Goal: Task Accomplishment & Management: Manage account settings

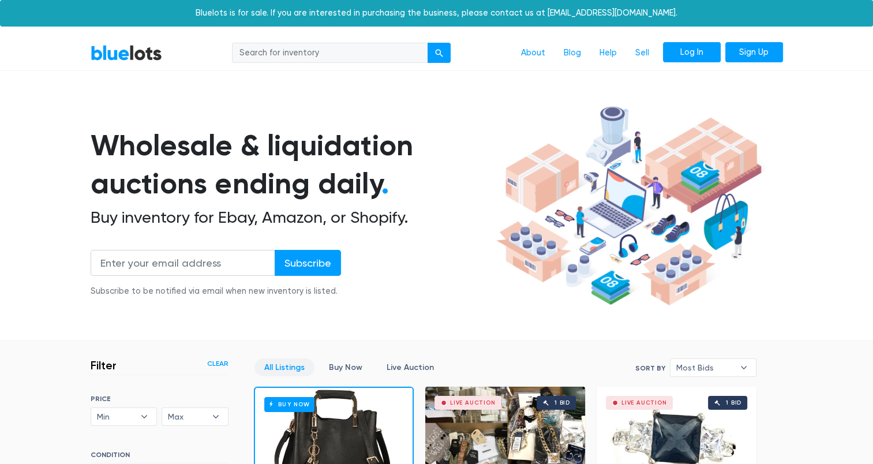
click at [705, 58] on link "Log In" at bounding box center [692, 52] width 58 height 21
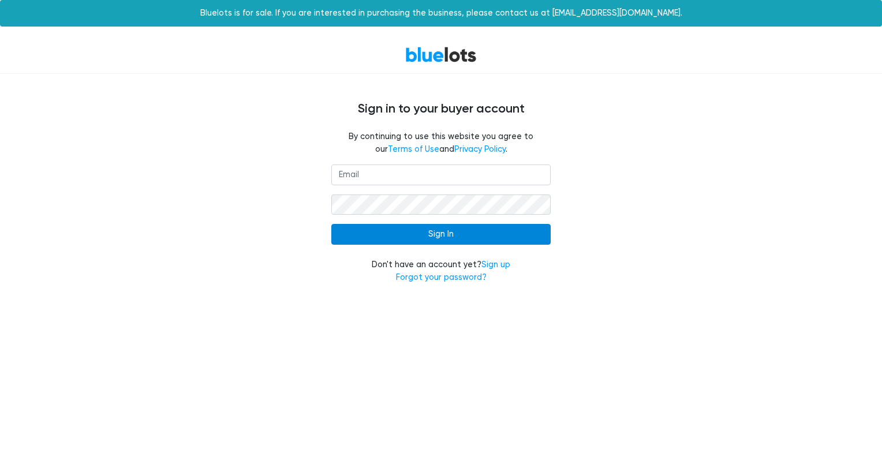
type input "[EMAIL_ADDRESS][DOMAIN_NAME]"
click at [458, 230] on input "Sign In" at bounding box center [440, 234] width 219 height 21
